Goal: Task Accomplishment & Management: Use online tool/utility

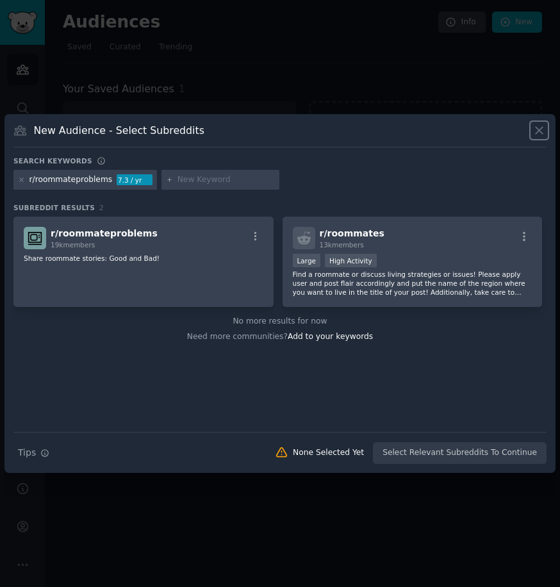
click at [537, 131] on icon at bounding box center [538, 130] width 13 height 13
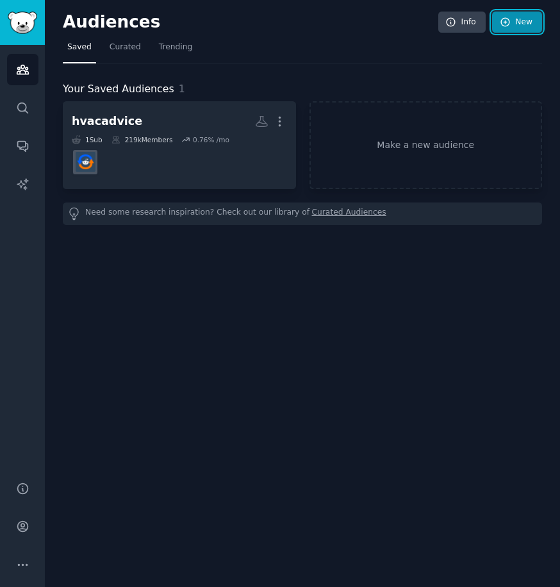
click at [509, 26] on icon at bounding box center [505, 23] width 12 height 12
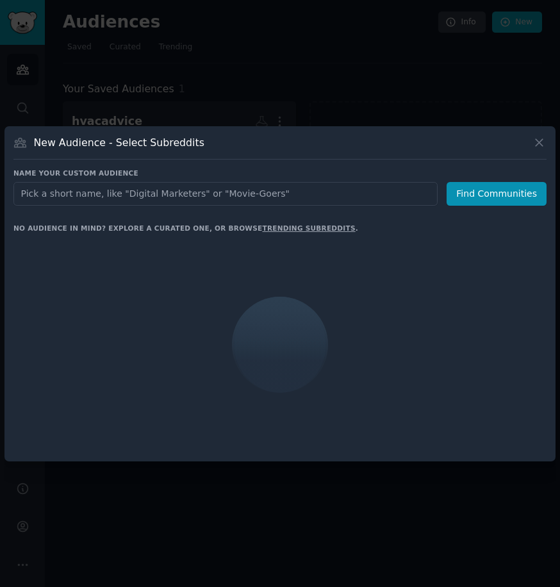
type input "r/badroommates"
click button "Find Communities" at bounding box center [496, 194] width 100 height 24
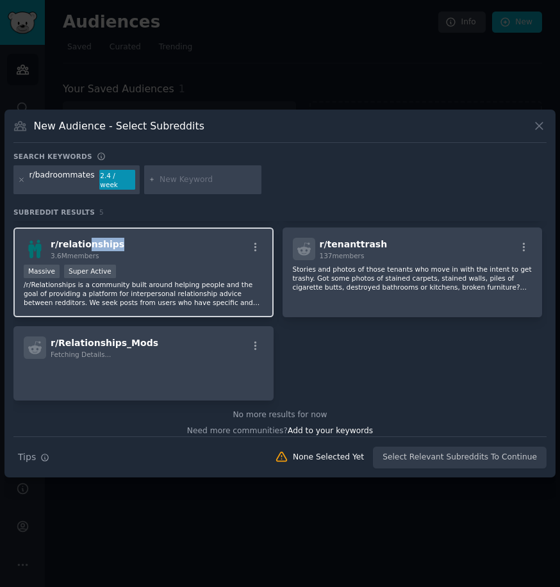
scroll to position [91, 0]
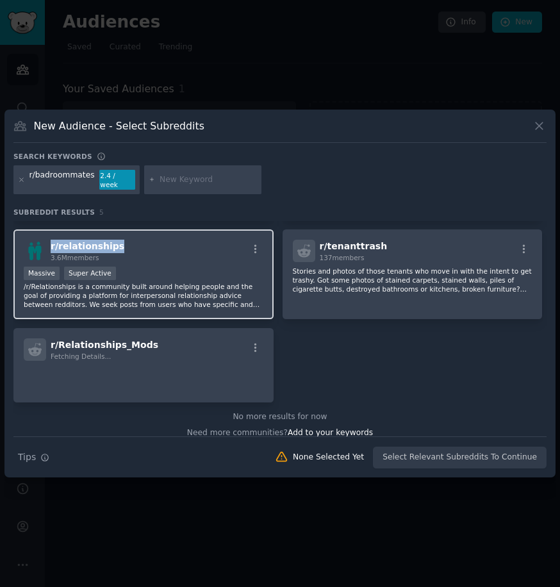
drag, startPoint x: 117, startPoint y: 229, endPoint x: 50, endPoint y: 231, distance: 66.6
click at [50, 239] on div "r/ relationships 3.6M members" at bounding box center [143, 250] width 239 height 22
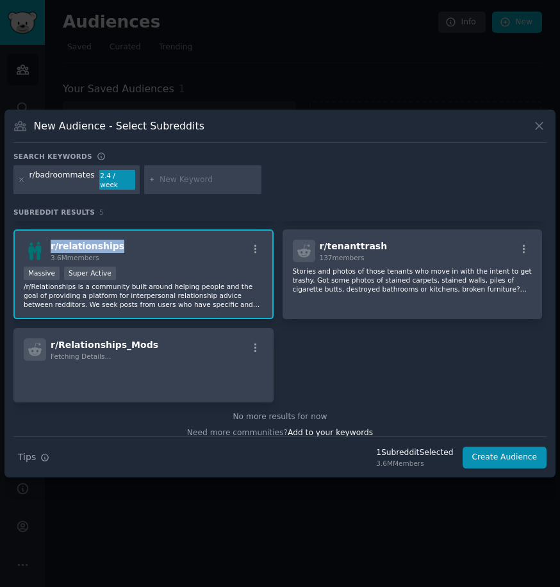
copy span "r/ relationships"
